Goal: Book appointment/travel/reservation

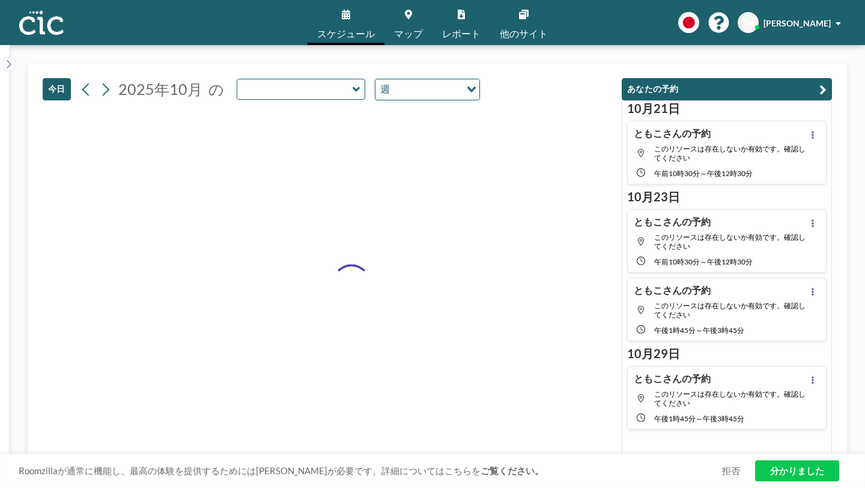
type input "Kasa"
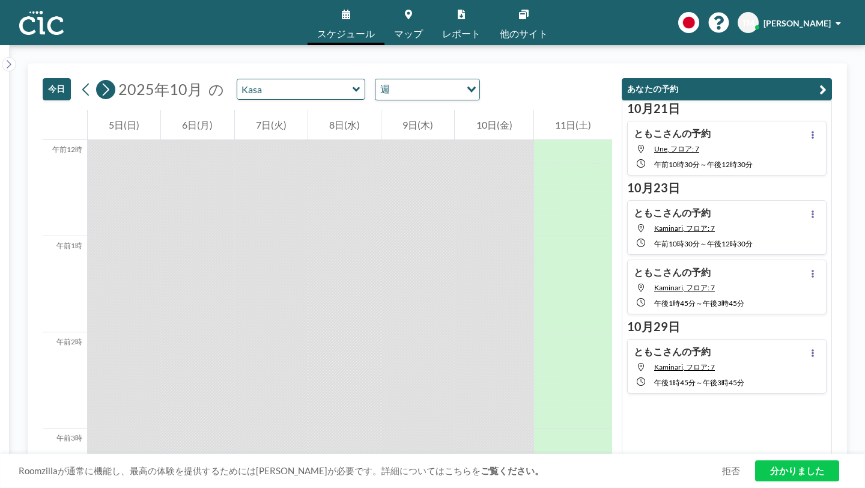
click at [100, 81] on icon at bounding box center [105, 90] width 11 height 18
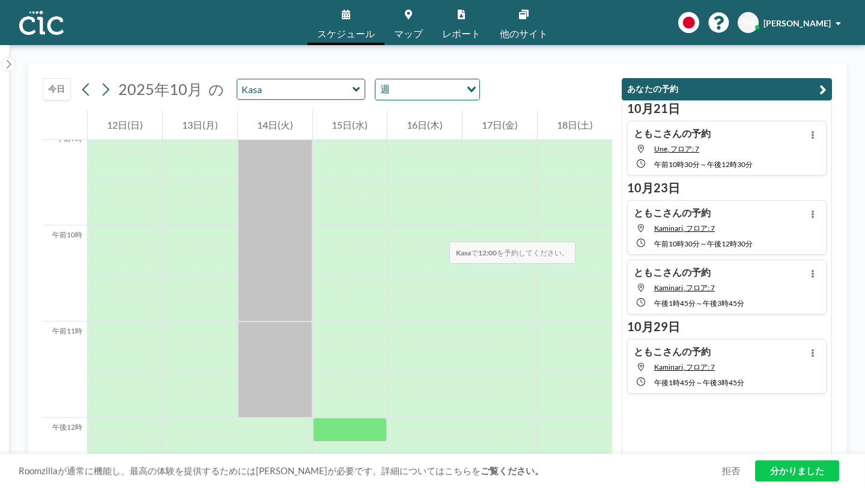
scroll to position [875, 0]
click at [353, 84] on icon at bounding box center [357, 90] width 8 height 12
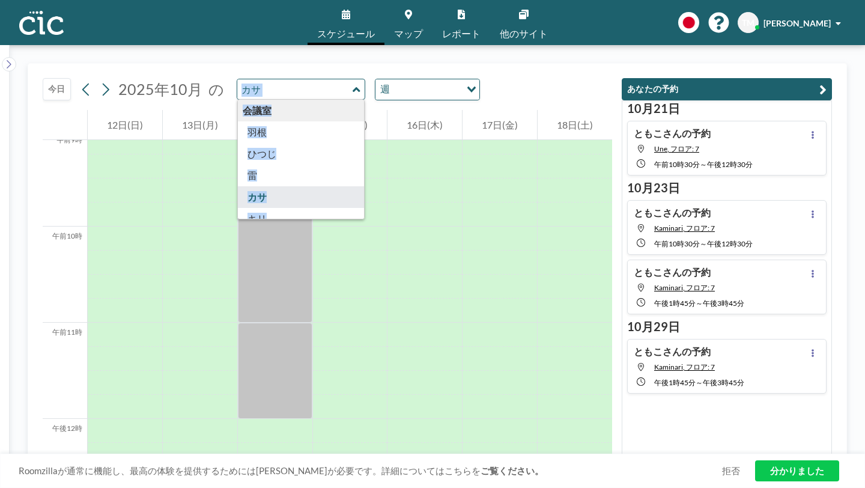
type input "Hane"
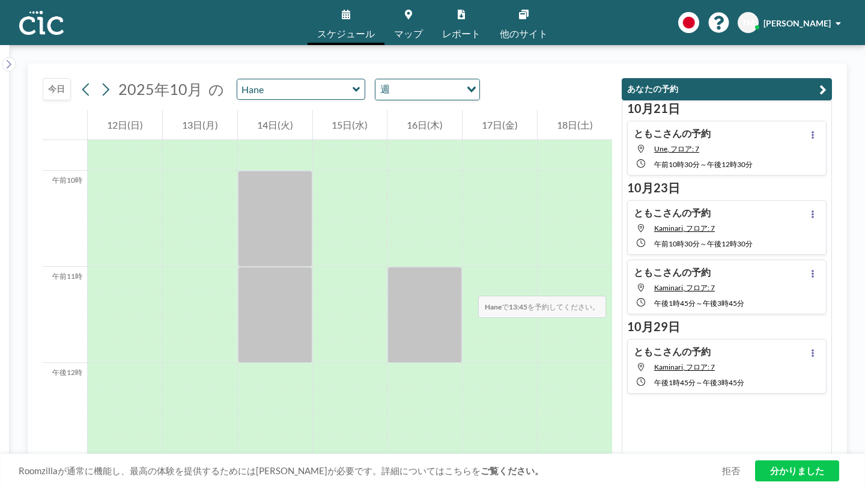
scroll to position [926, 0]
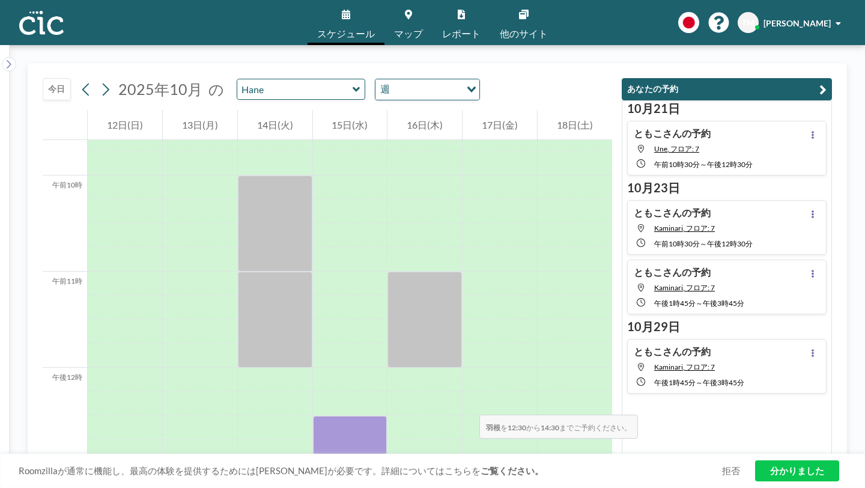
drag, startPoint x: 373, startPoint y: 178, endPoint x: 377, endPoint y: 325, distance: 146.7
click at [377, 325] on div at bounding box center [350, 367] width 74 height 2307
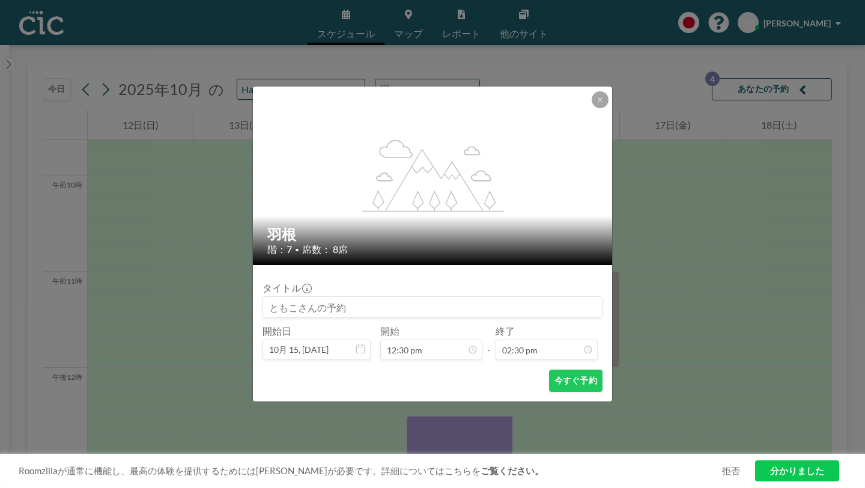
scroll to position [1112, 0]
click at [555, 375] on font "今すぐ予約" at bounding box center [576, 380] width 43 height 10
